Goal: Check status: Check status

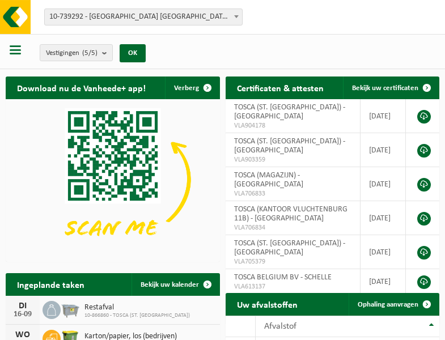
click at [236, 16] on b at bounding box center [236, 16] width 5 height 3
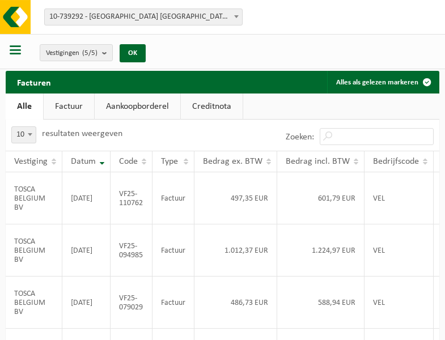
click at [236, 16] on b at bounding box center [236, 16] width 5 height 3
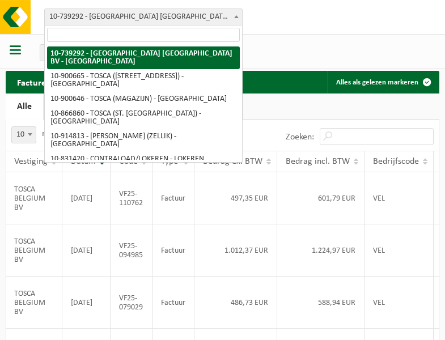
select select "119212"
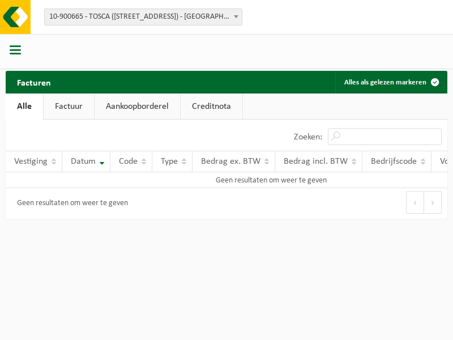
click at [236, 16] on b at bounding box center [236, 16] width 5 height 3
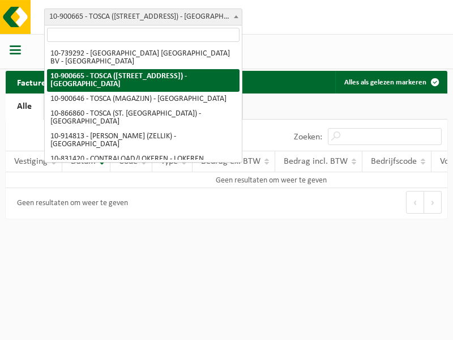
select select "119209"
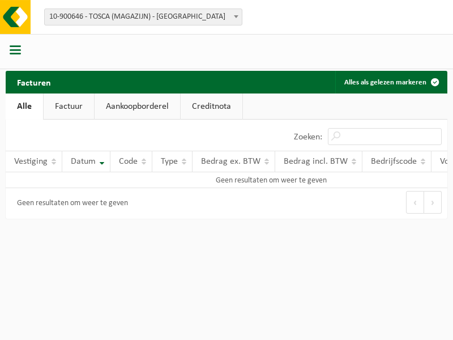
click at [236, 16] on b at bounding box center [236, 16] width 5 height 3
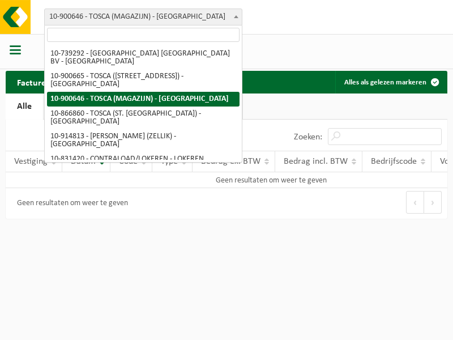
select select "103057"
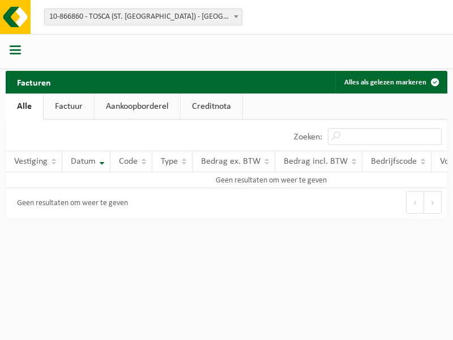
click at [236, 16] on b at bounding box center [236, 16] width 5 height 3
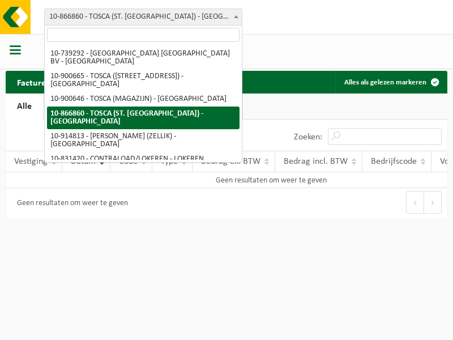
select select "126716"
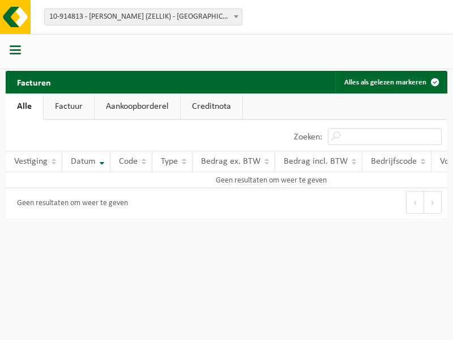
click at [236, 16] on b at bounding box center [236, 16] width 5 height 3
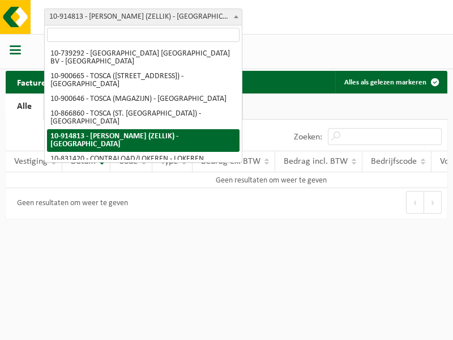
select select "88625"
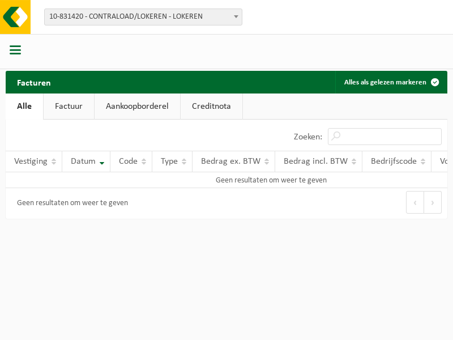
click at [236, 16] on b at bounding box center [236, 16] width 5 height 3
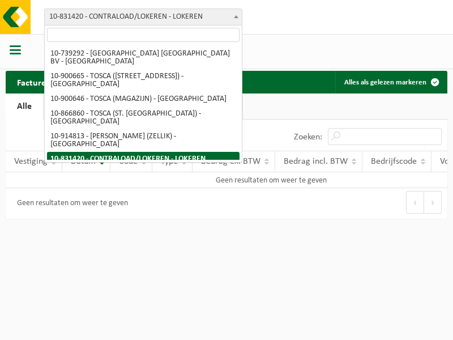
select select "99558"
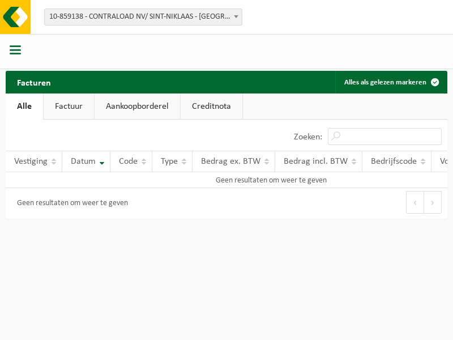
click at [236, 16] on b at bounding box center [236, 16] width 5 height 3
